Goal: Task Accomplishment & Management: Use online tool/utility

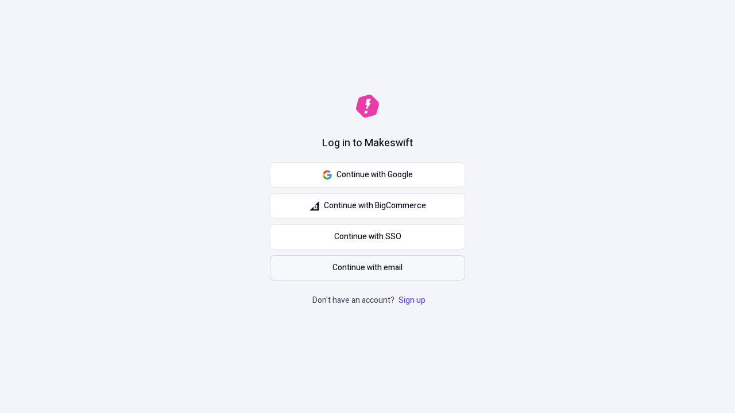
click at [367, 268] on span "Continue with email" at bounding box center [367, 268] width 70 height 13
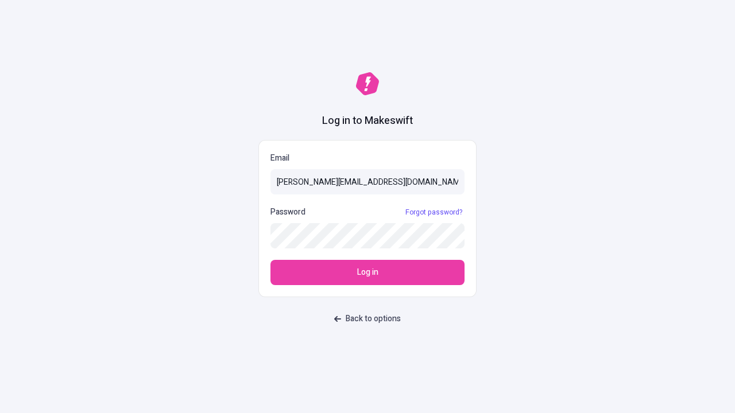
type input "[PERSON_NAME][EMAIL_ADDRESS][DOMAIN_NAME]"
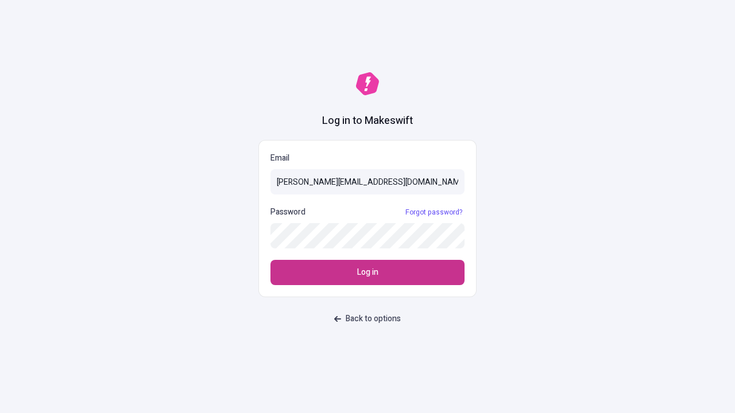
click at [367, 273] on span "Log in" at bounding box center [367, 272] width 21 height 13
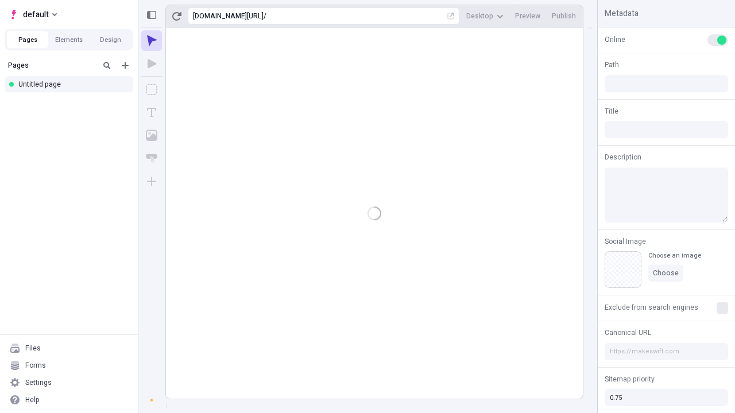
type input "/deep-link-tenuis"
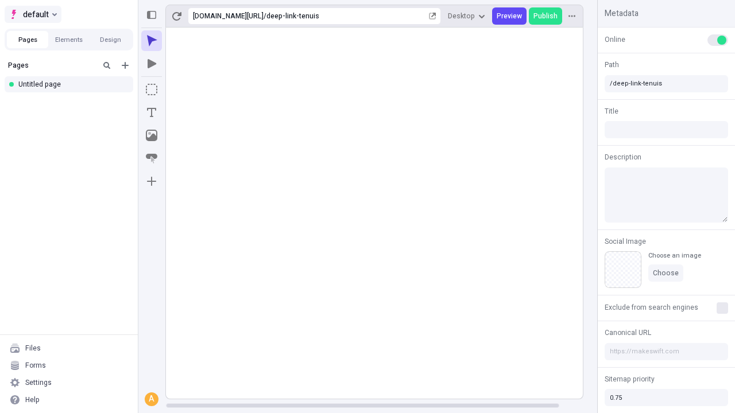
click at [32, 14] on span "default" at bounding box center [36, 14] width 26 height 14
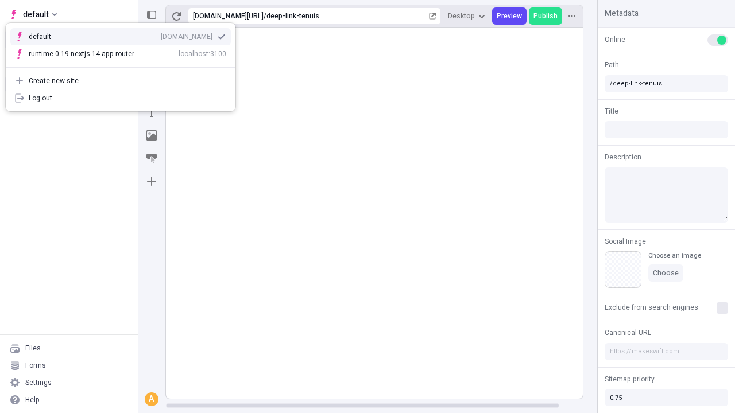
click at [161, 34] on div "qee9k4dy7d.staging.makeswift.site" at bounding box center [187, 36] width 52 height 9
click at [125, 65] on icon "Add new" at bounding box center [125, 65] width 7 height 7
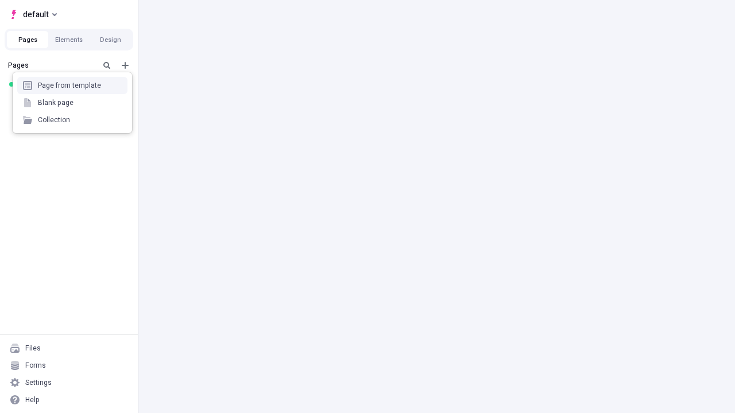
click at [72, 103] on div "Blank page" at bounding box center [72, 102] width 110 height 17
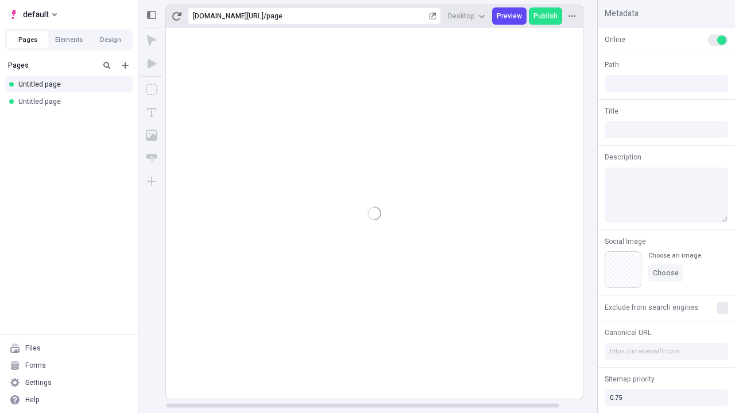
type input "/page"
